Goal: Check status: Check status

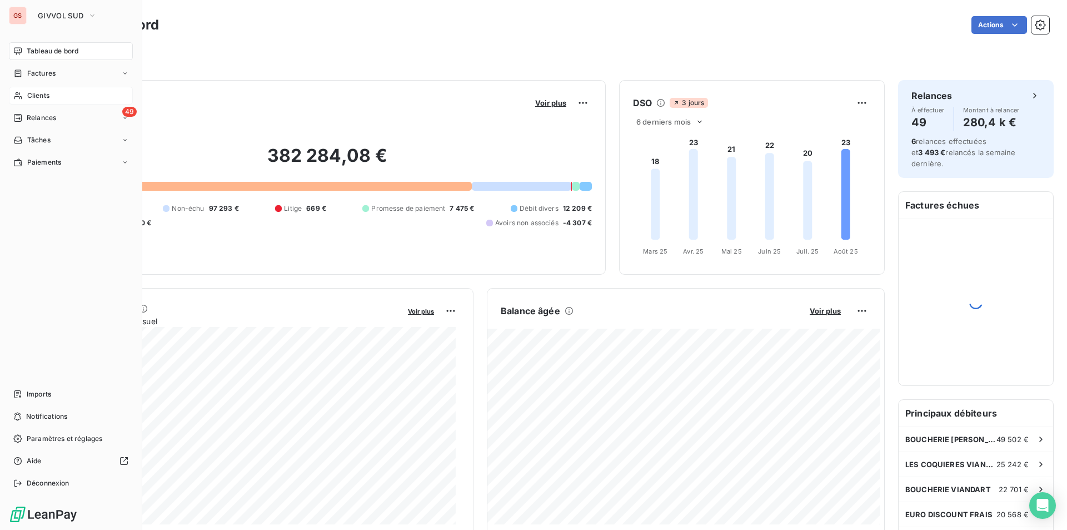
click at [29, 98] on span "Clients" at bounding box center [38, 96] width 22 height 10
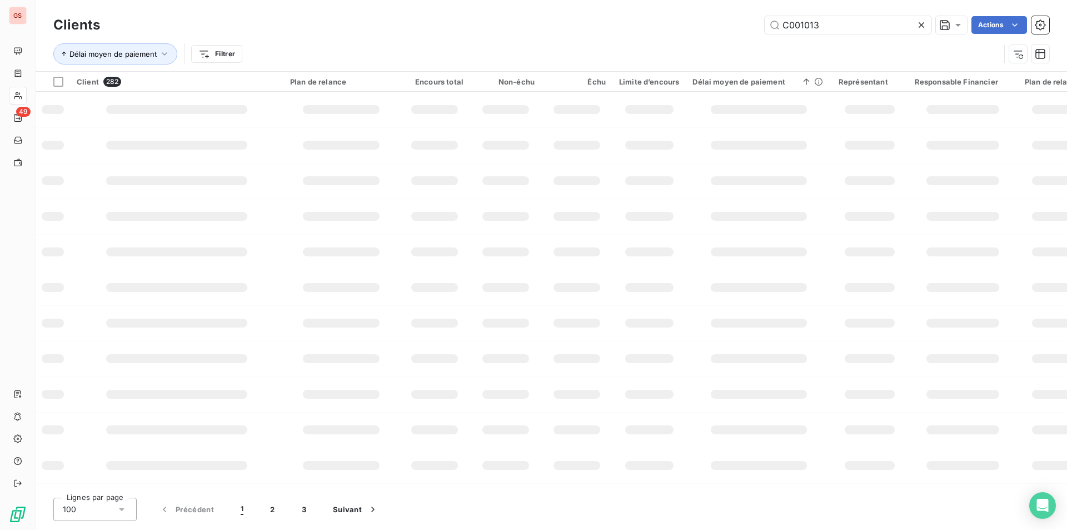
type input "C001013"
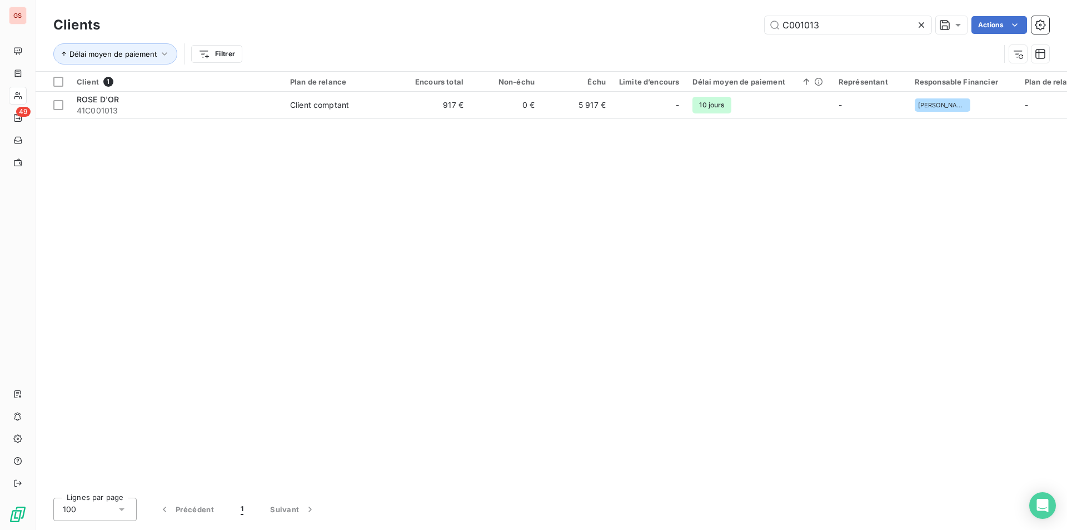
click at [147, 119] on div "Client 1 Plan de relance Encours total Non-échu Échu Limite d’encours Délai moy…" at bounding box center [551, 280] width 1031 height 417
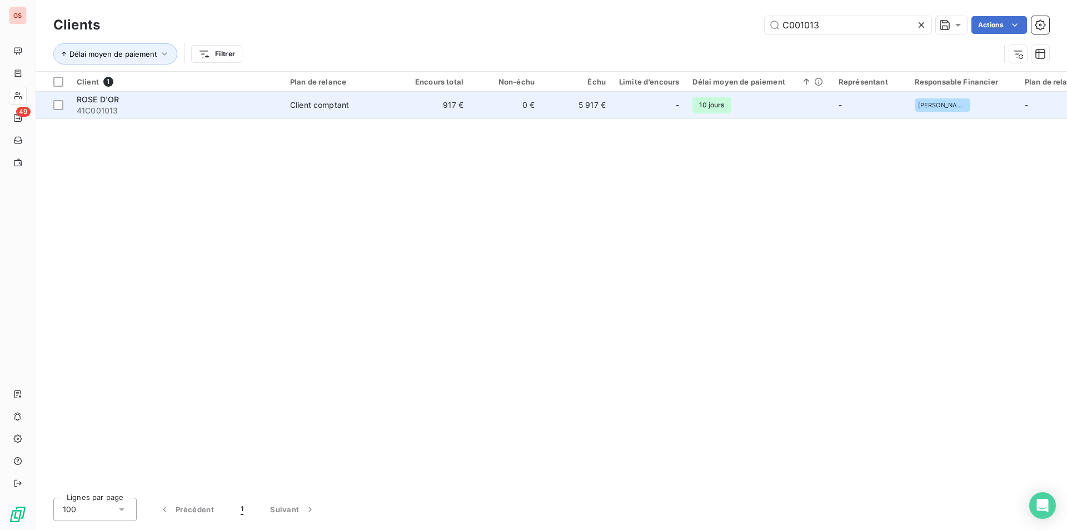
click at [149, 113] on span "41C001013" at bounding box center [177, 110] width 200 height 11
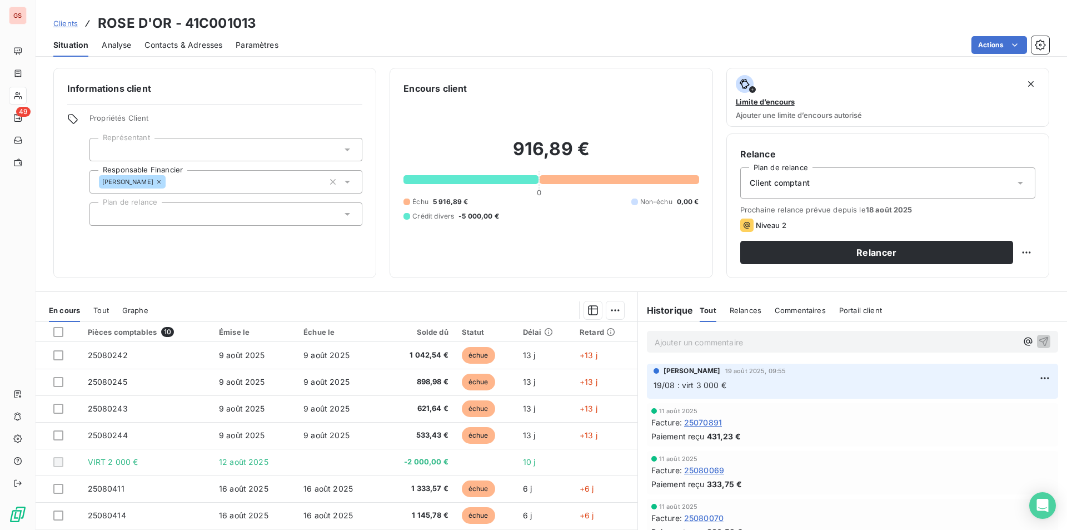
click at [672, 342] on p "Ajouter un commentaire ﻿" at bounding box center [836, 342] width 362 height 14
click at [1037, 335] on button "button" at bounding box center [1043, 340] width 13 height 13
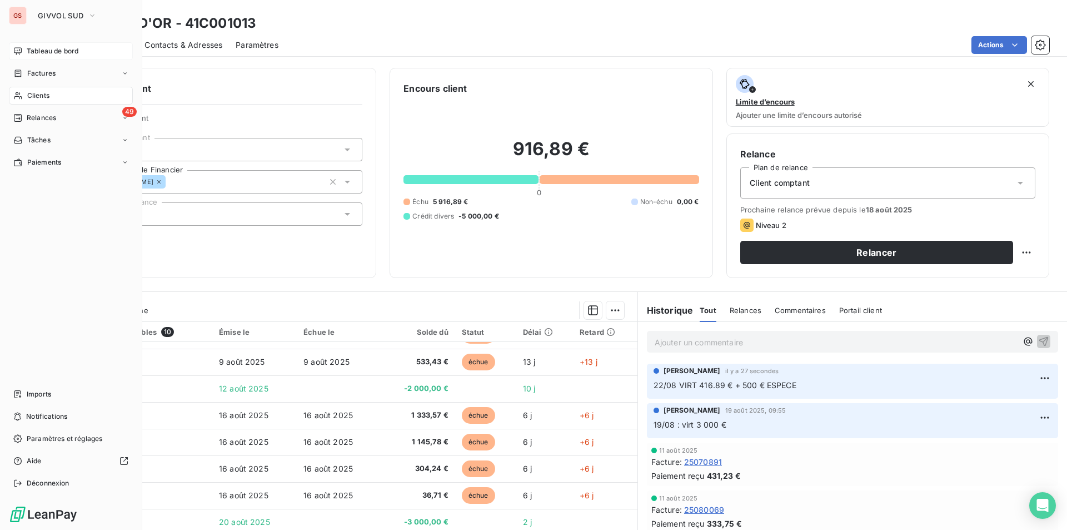
click at [44, 48] on span "Tableau de bord" at bounding box center [53, 51] width 52 height 10
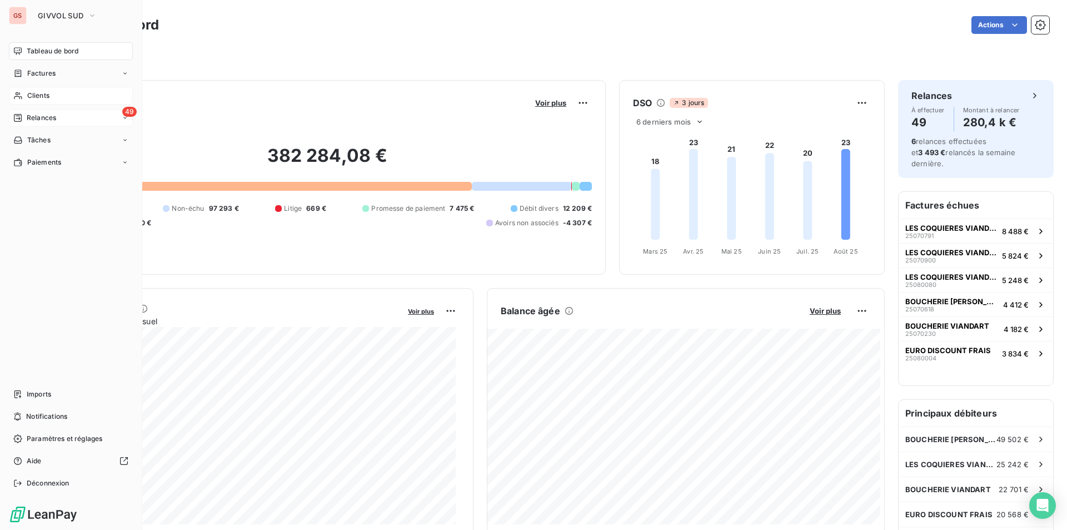
click at [44, 119] on span "Relances" at bounding box center [41, 118] width 29 height 10
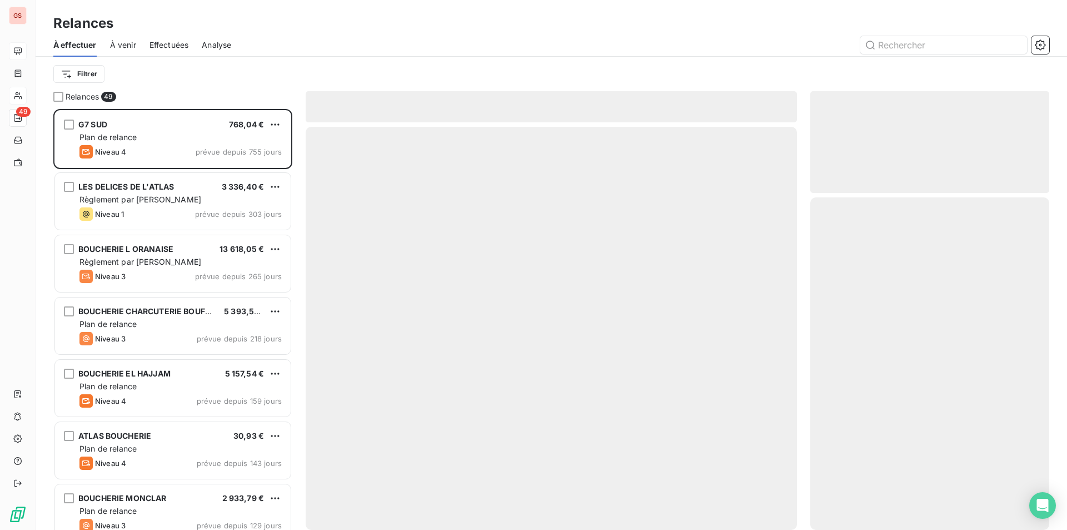
scroll to position [412, 231]
